Goal: Information Seeking & Learning: Check status

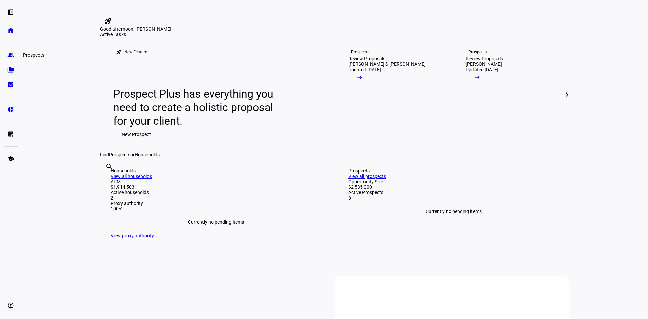
click at [7, 52] on link "group Prospects" at bounding box center [11, 55] width 14 height 14
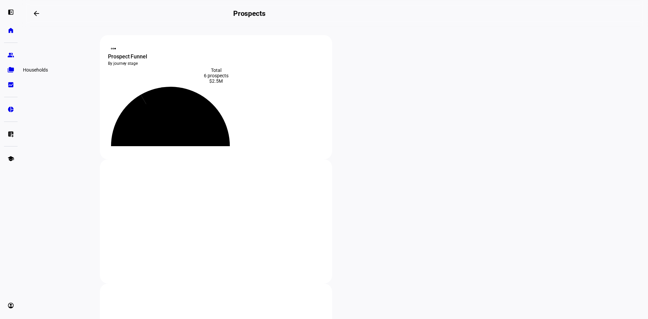
click at [10, 69] on eth-mat-symbol "folder_copy" at bounding box center [10, 70] width 7 height 7
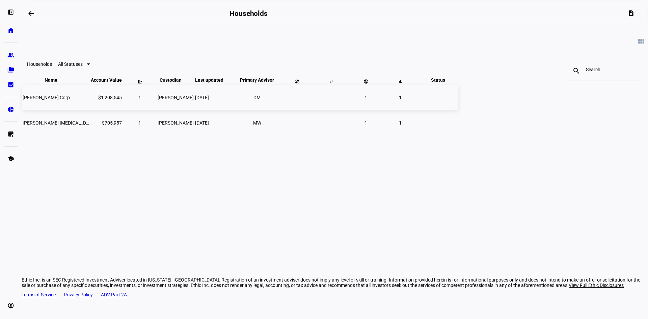
click at [70, 100] on span "[PERSON_NAME] Corp" at bounding box center [46, 97] width 47 height 5
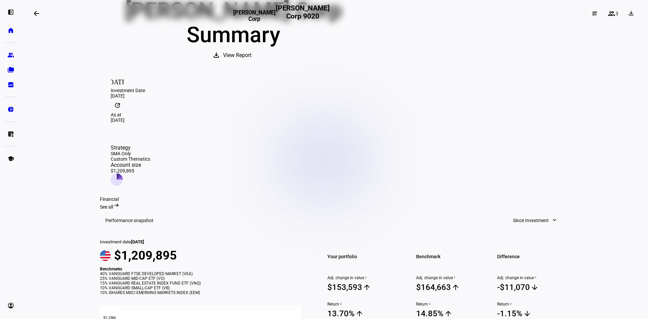
scroll to position [78, 0]
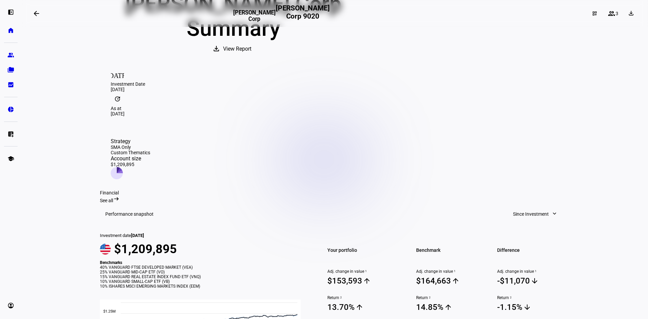
click at [551, 210] on mat-icon "expand_more" at bounding box center [554, 213] width 7 height 7
click at [464, 160] on div at bounding box center [324, 159] width 648 height 319
drag, startPoint x: 551, startPoint y: 88, endPoint x: 549, endPoint y: 105, distance: 17.3
click at [120, 167] on icon at bounding box center [118, 170] width 3 height 6
click at [113, 198] on span "See all" at bounding box center [106, 200] width 13 height 5
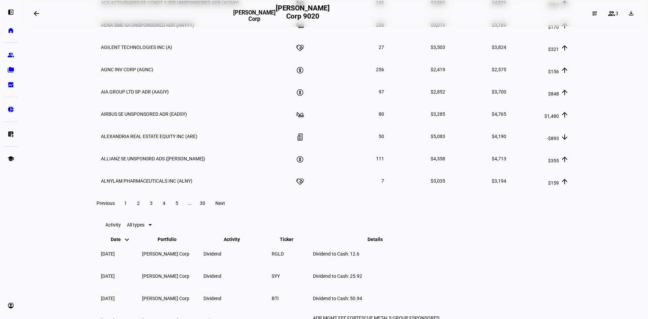
scroll to position [1091, 0]
drag, startPoint x: 127, startPoint y: 81, endPoint x: 174, endPoint y: 82, distance: 47.6
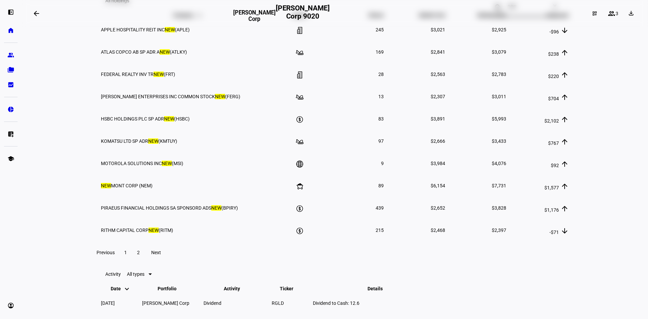
scroll to position [1024, 0]
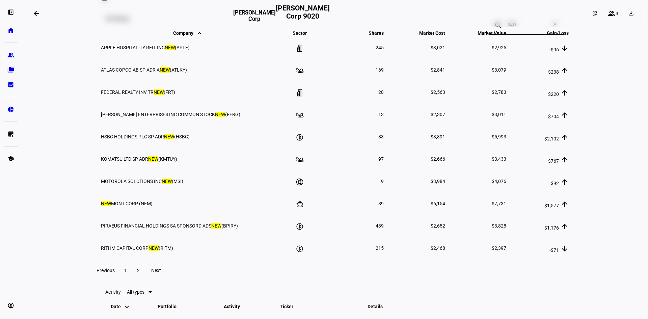
drag, startPoint x: 510, startPoint y: 149, endPoint x: 457, endPoint y: 153, distance: 52.8
click at [458, 29] on mat-toolbar "All holdings search new close" at bounding box center [335, 19] width 470 height 22
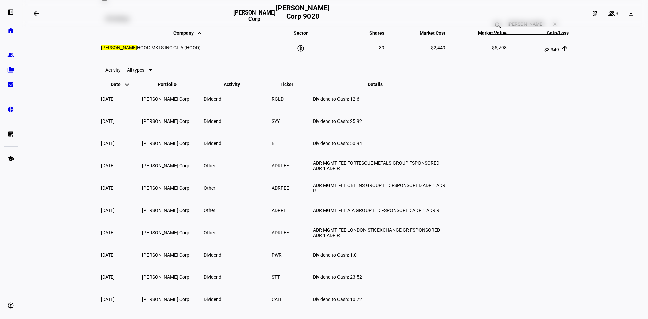
drag, startPoint x: 526, startPoint y: 147, endPoint x: 493, endPoint y: 146, distance: 33.4
click at [494, 35] on div "search [PERSON_NAME] close" at bounding box center [527, 25] width 74 height 19
type input "roblo"
click at [299, 52] on icon at bounding box center [299, 48] width 8 height 8
click at [141, 50] on span "ROBLO X CORP CL A (RBLX)" at bounding box center [130, 47] width 59 height 5
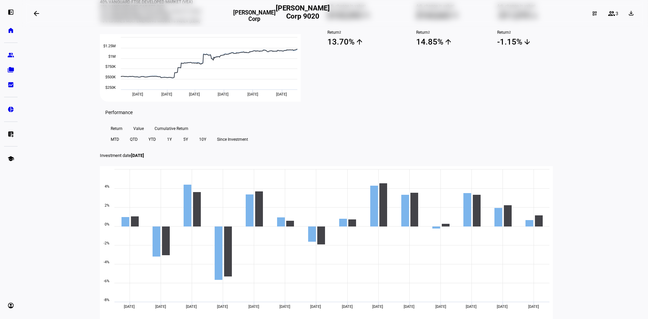
scroll to position [78, 0]
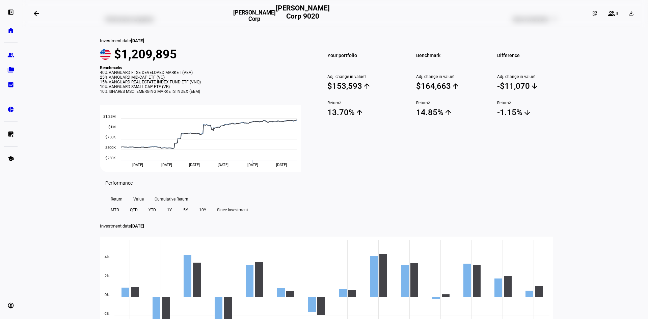
drag, startPoint x: 142, startPoint y: 122, endPoint x: 207, endPoint y: 135, distance: 66.2
click at [202, 135] on div "Investment date [DATE] $1,209,895 Benchmarks 40% VANGUARD FTSE DEVELOPED MARKET…" at bounding box center [204, 101] width 209 height 142
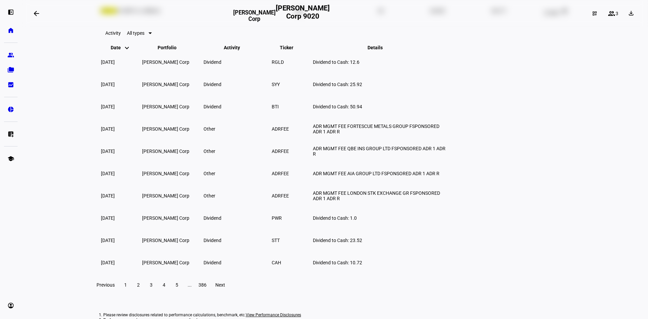
scroll to position [1047, 0]
